Goal: Task Accomplishment & Management: Use online tool/utility

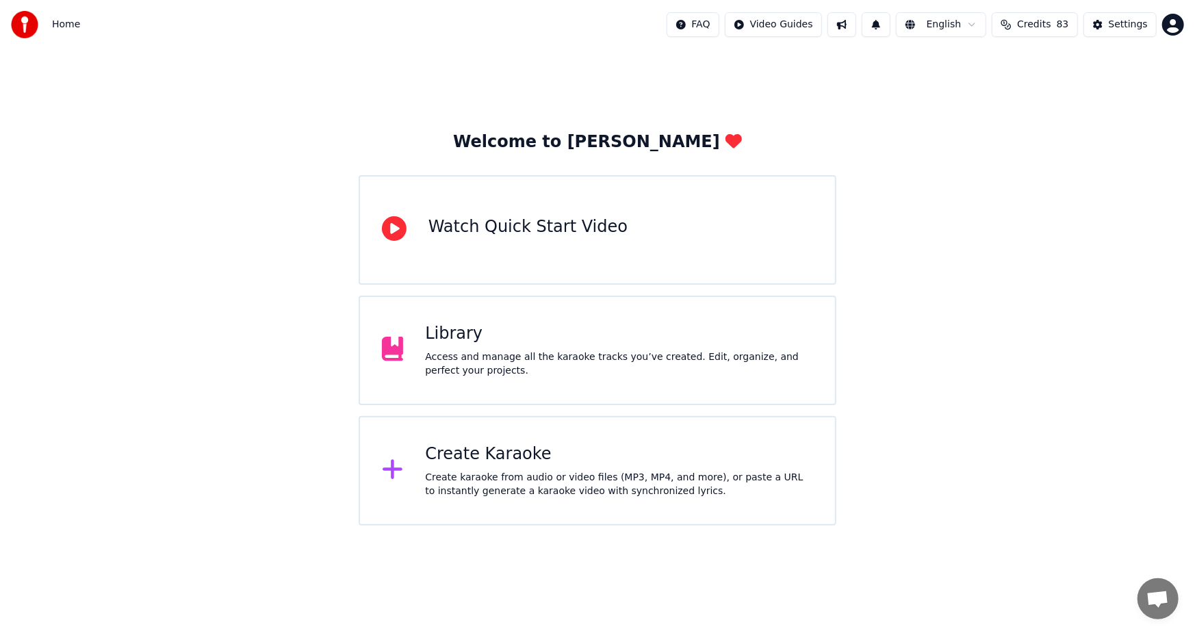
click at [485, 459] on div "Create Karaoke" at bounding box center [619, 455] width 388 height 22
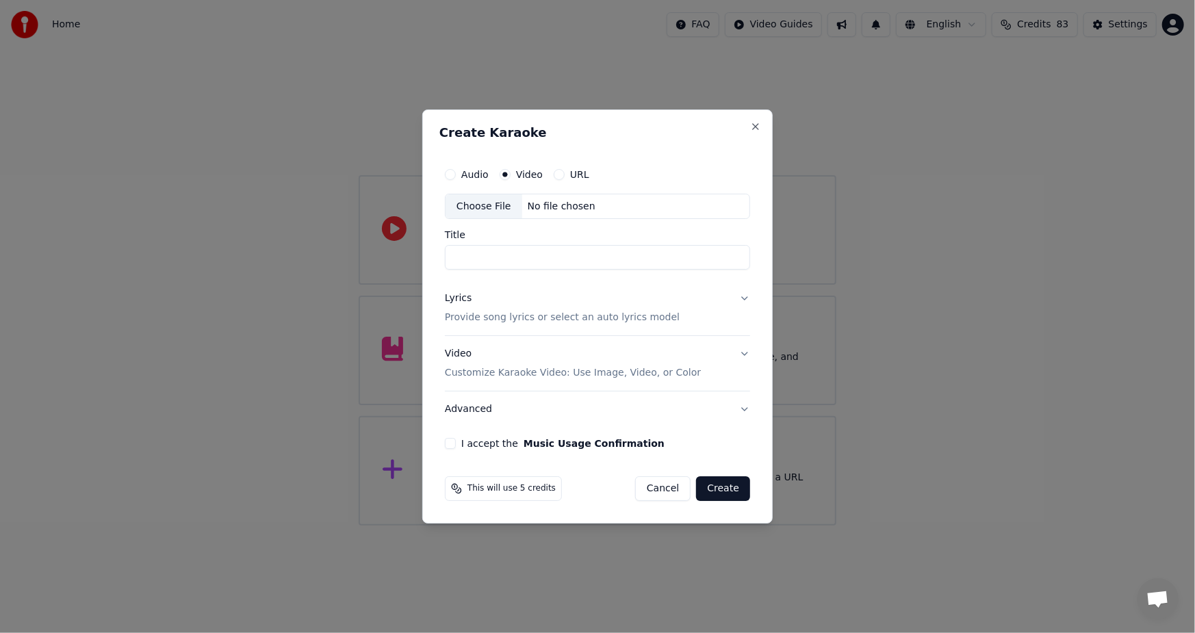
click at [478, 209] on div "Choose File" at bounding box center [484, 206] width 77 height 25
click at [477, 209] on div "Choose File" at bounding box center [484, 206] width 77 height 25
type input "**********"
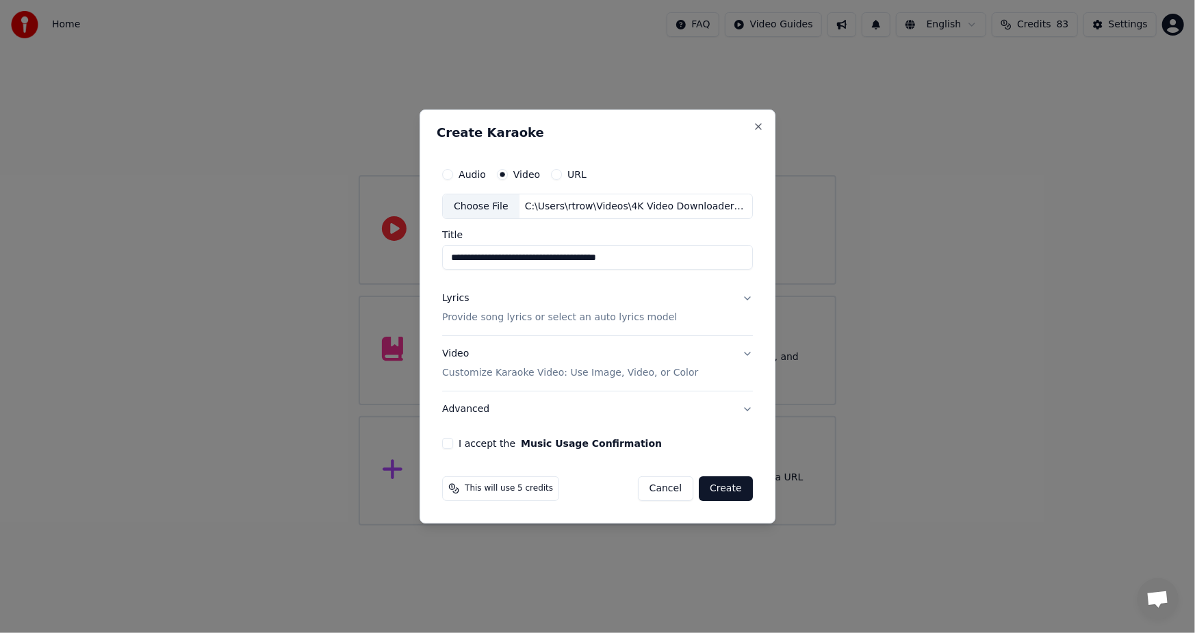
click at [487, 323] on p "Provide song lyrics or select an auto lyrics model" at bounding box center [559, 319] width 235 height 14
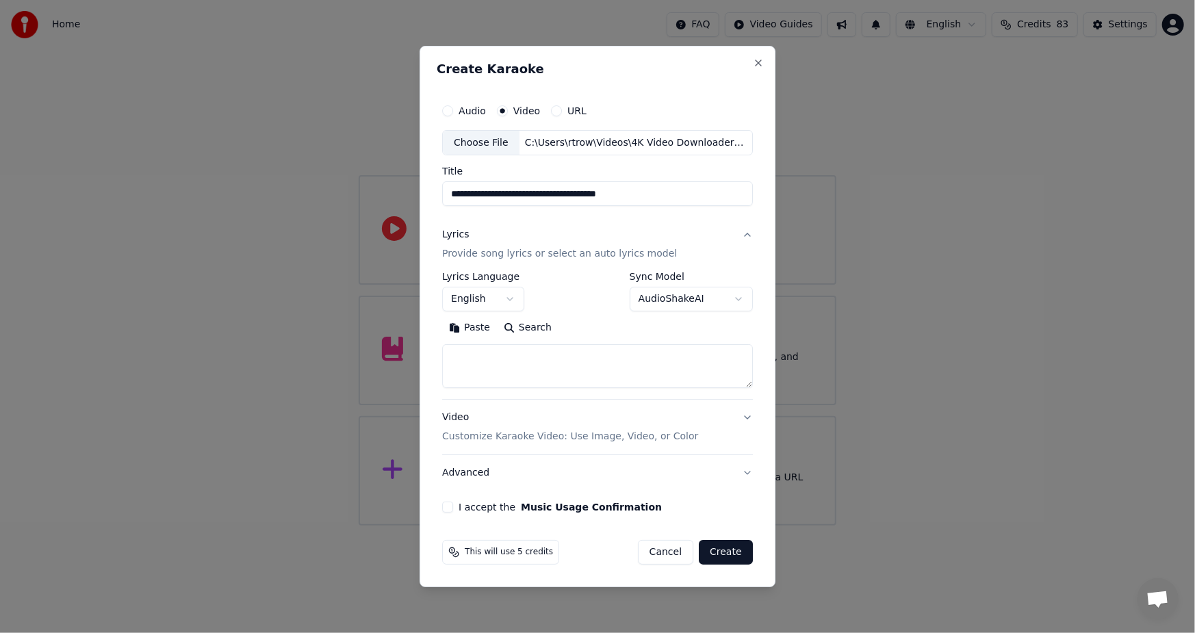
click at [479, 330] on button "Paste" at bounding box center [469, 329] width 55 height 22
click at [475, 507] on label "I accept the Music Usage Confirmation" at bounding box center [560, 508] width 203 height 10
click at [453, 507] on button "I accept the Music Usage Confirmation" at bounding box center [447, 507] width 11 height 11
click at [732, 555] on button "Create" at bounding box center [726, 552] width 54 height 25
type textarea "**********"
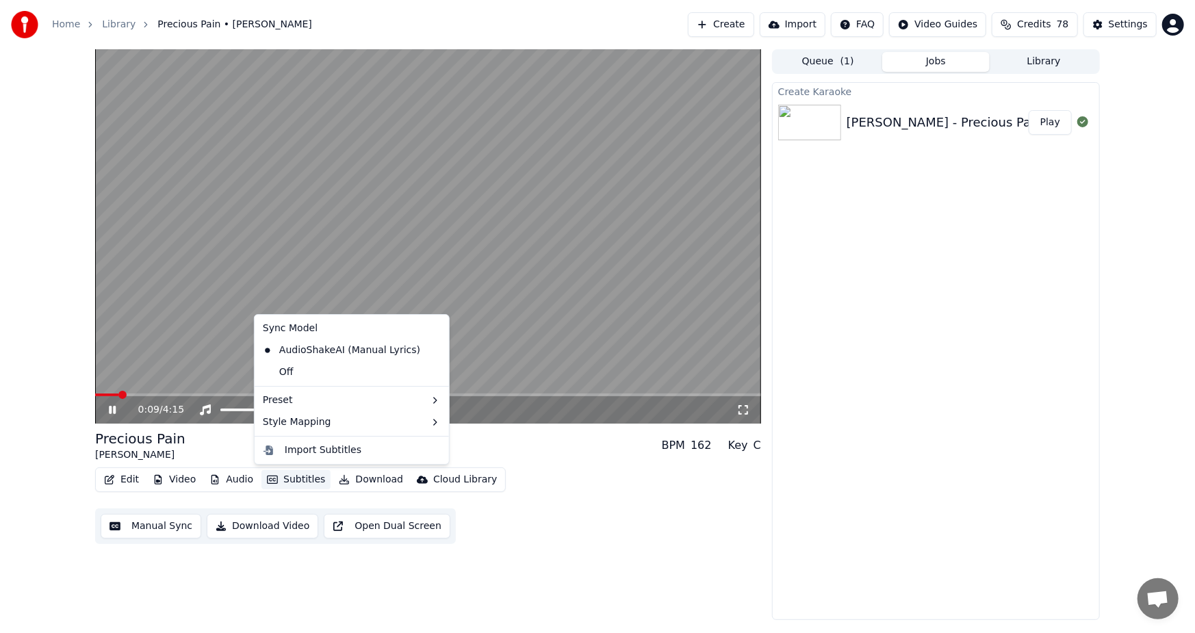
click at [292, 477] on button "Subtitles" at bounding box center [296, 479] width 69 height 19
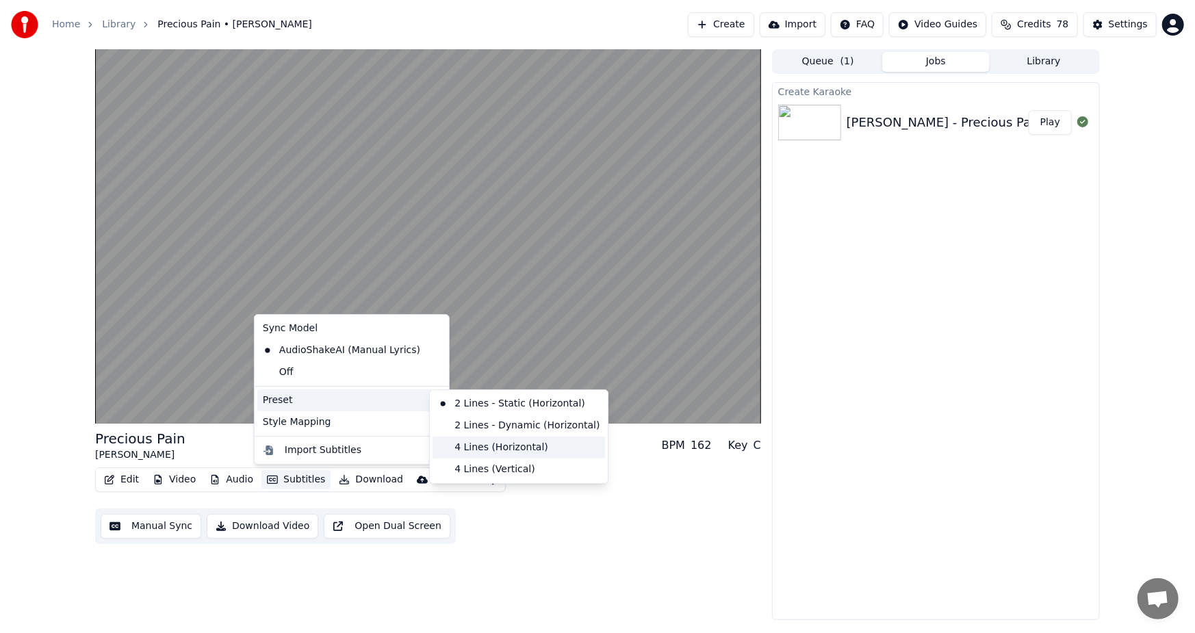
click at [512, 448] on div "4 Lines (Horizontal)" at bounding box center [519, 448] width 173 height 22
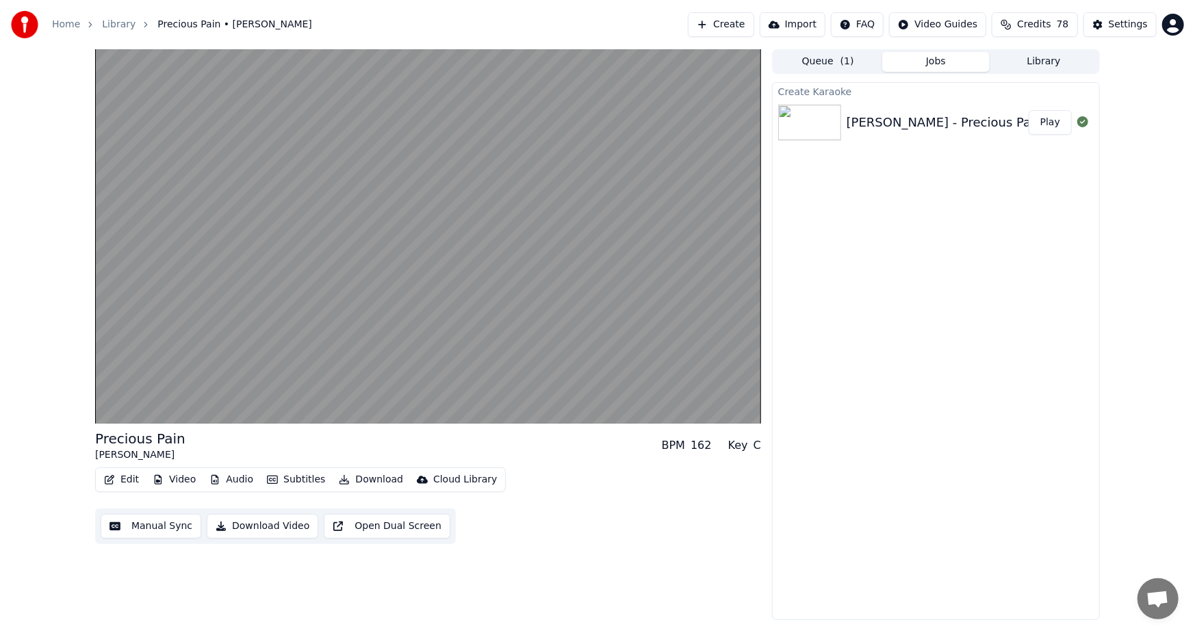
click at [178, 479] on button "Video" at bounding box center [174, 479] width 54 height 19
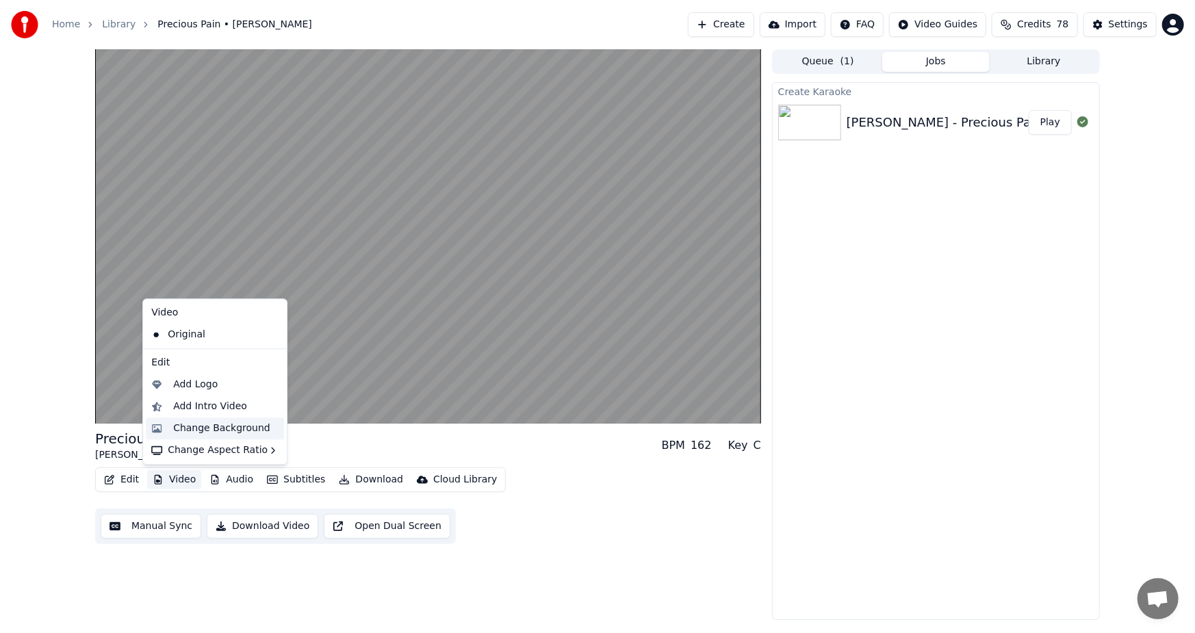
click at [204, 428] on div "Change Background" at bounding box center [221, 429] width 97 height 14
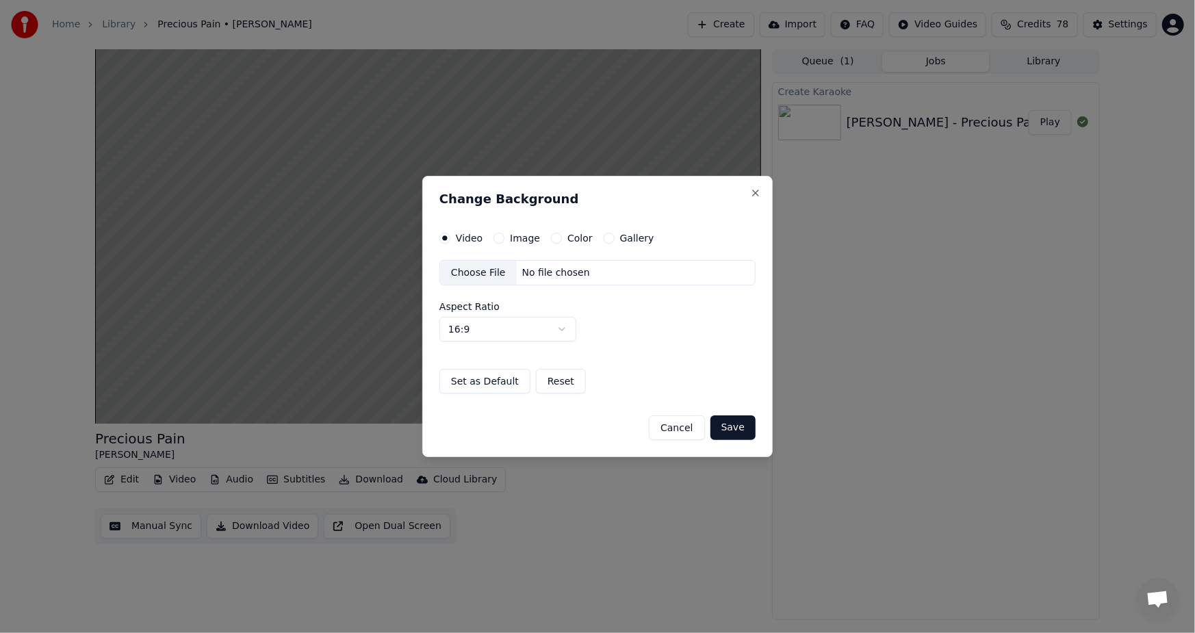
click at [520, 238] on label "Image" at bounding box center [525, 238] width 30 height 10
click at [505, 238] on button "Image" at bounding box center [499, 238] width 11 height 11
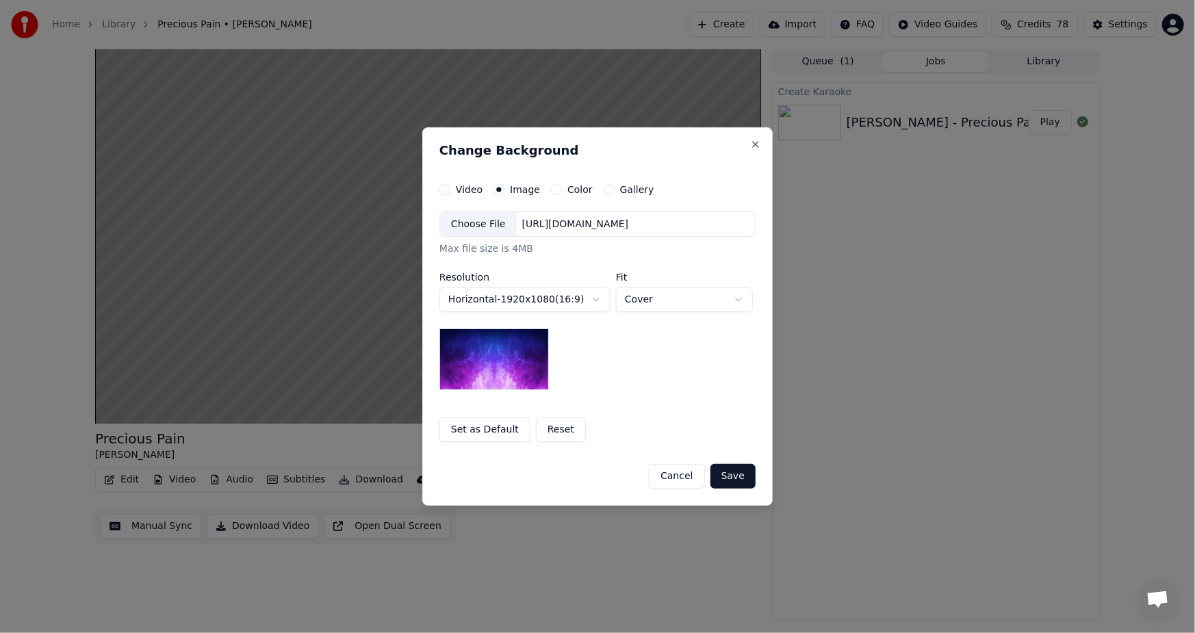
click at [550, 223] on div "[URL][DOMAIN_NAME]" at bounding box center [576, 225] width 118 height 14
click at [735, 476] on button "Save" at bounding box center [733, 476] width 45 height 25
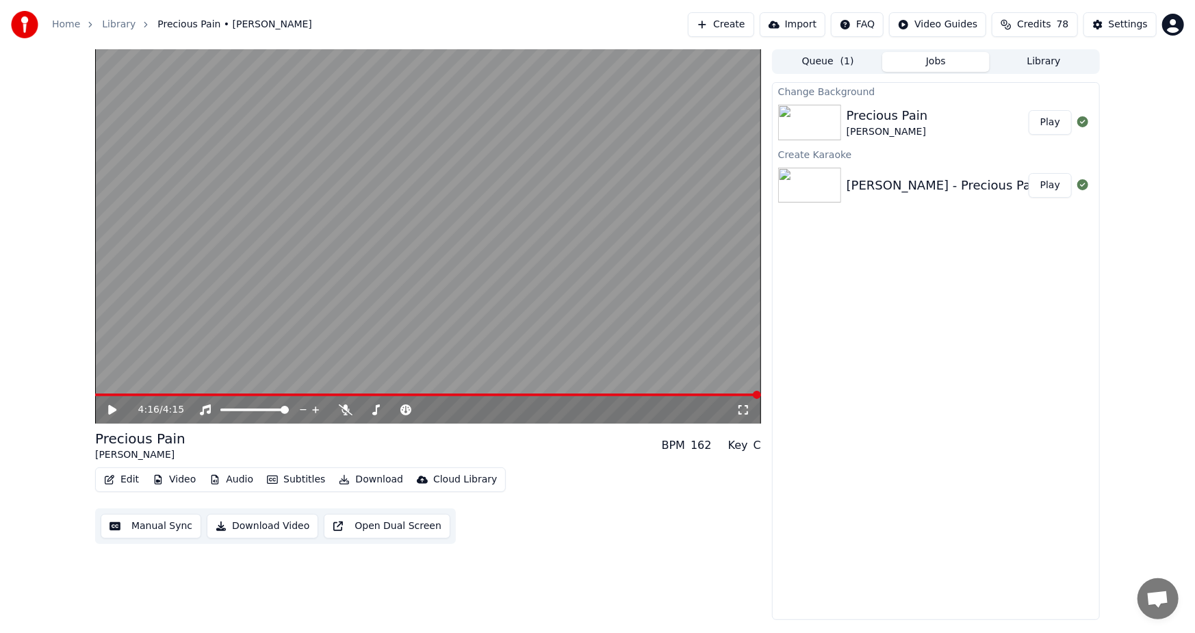
click at [1149, 298] on div "4:16 / 4:15 Precious Pain [PERSON_NAME] BPM 162 Key C Edit Video Audio Subtitle…" at bounding box center [597, 334] width 1195 height 571
click at [1048, 126] on button "Play" at bounding box center [1050, 122] width 43 height 25
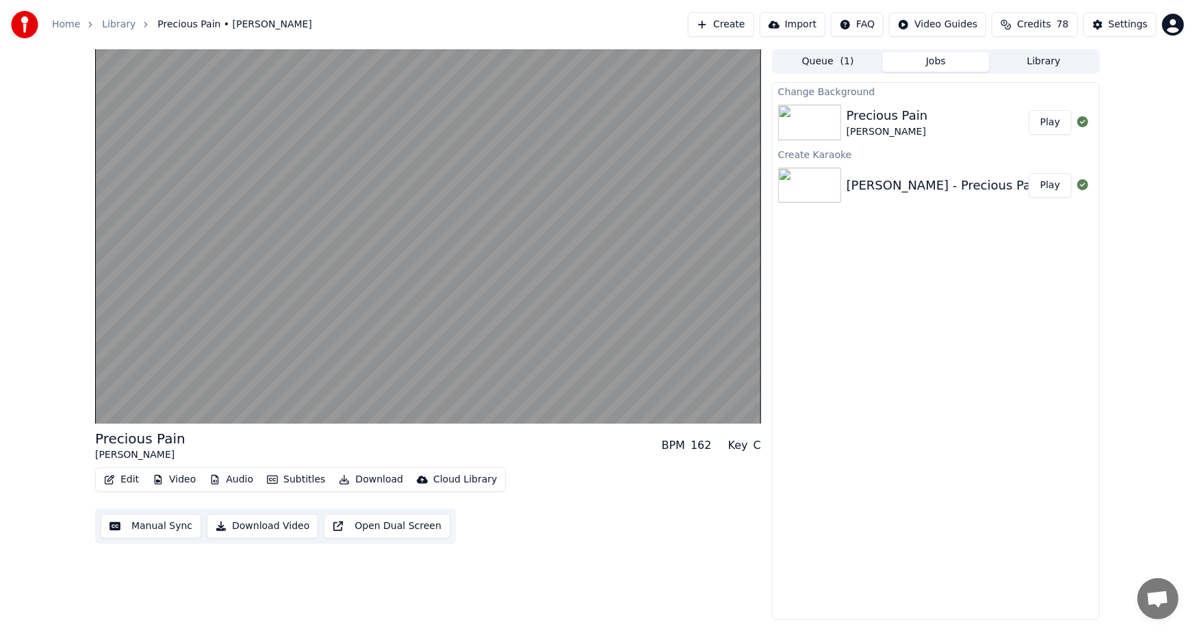
click at [256, 520] on button "Download Video" at bounding box center [263, 526] width 112 height 25
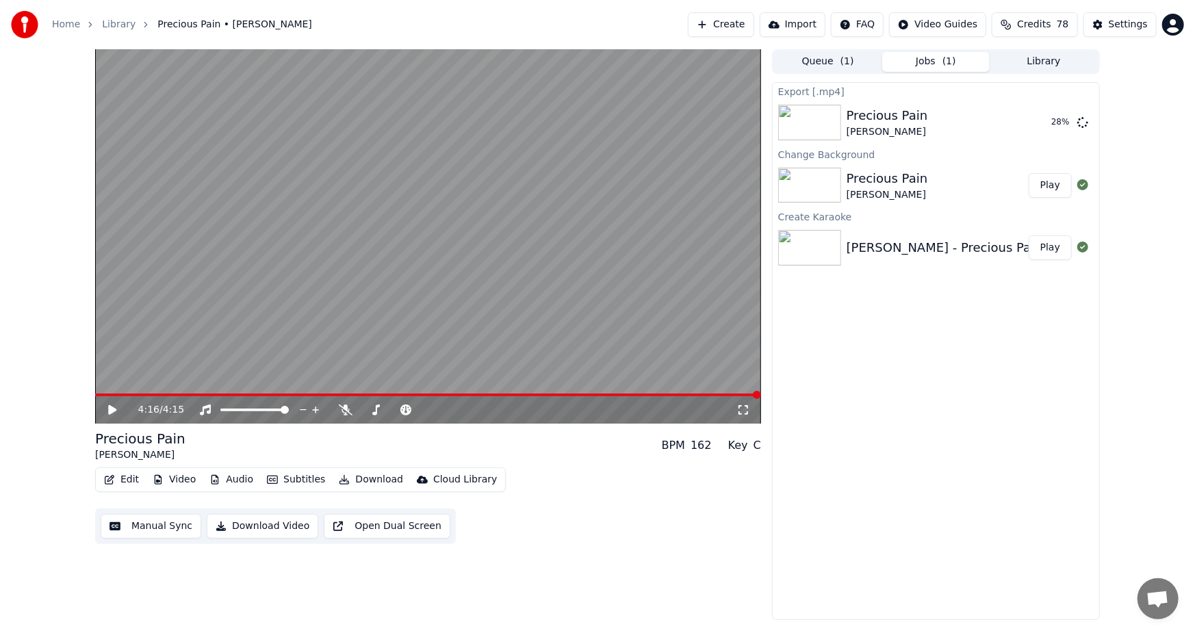
click at [1107, 441] on div "4:16 / 4:15 Precious Pain [PERSON_NAME] BPM 162 Key C Edit Video Audio Subtitle…" at bounding box center [597, 334] width 1027 height 571
click at [1047, 120] on button "Show" at bounding box center [1047, 122] width 49 height 25
